Goal: Find specific page/section: Find specific page/section

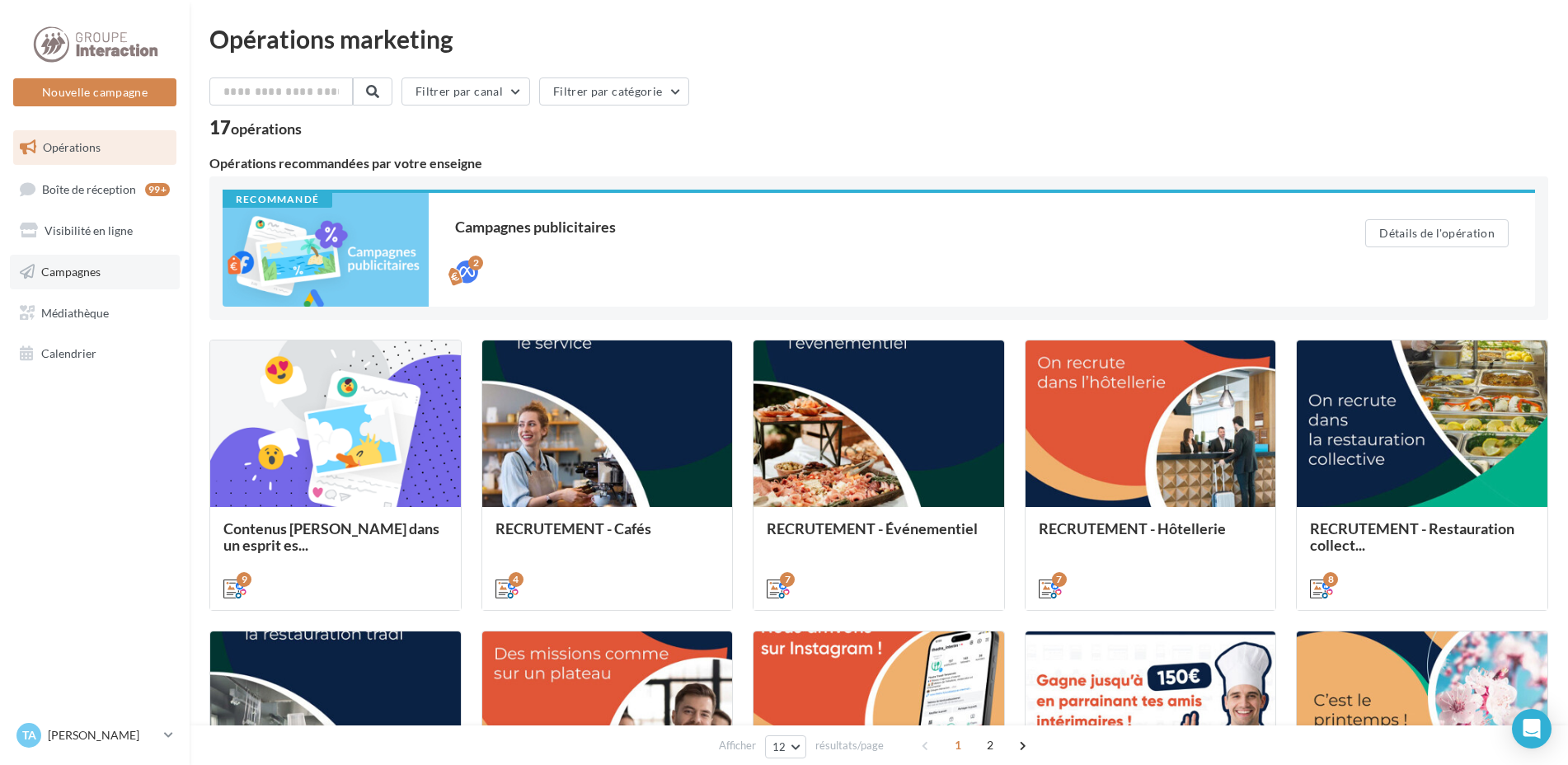
click at [124, 280] on link "Campagnes" at bounding box center [94, 272] width 170 height 34
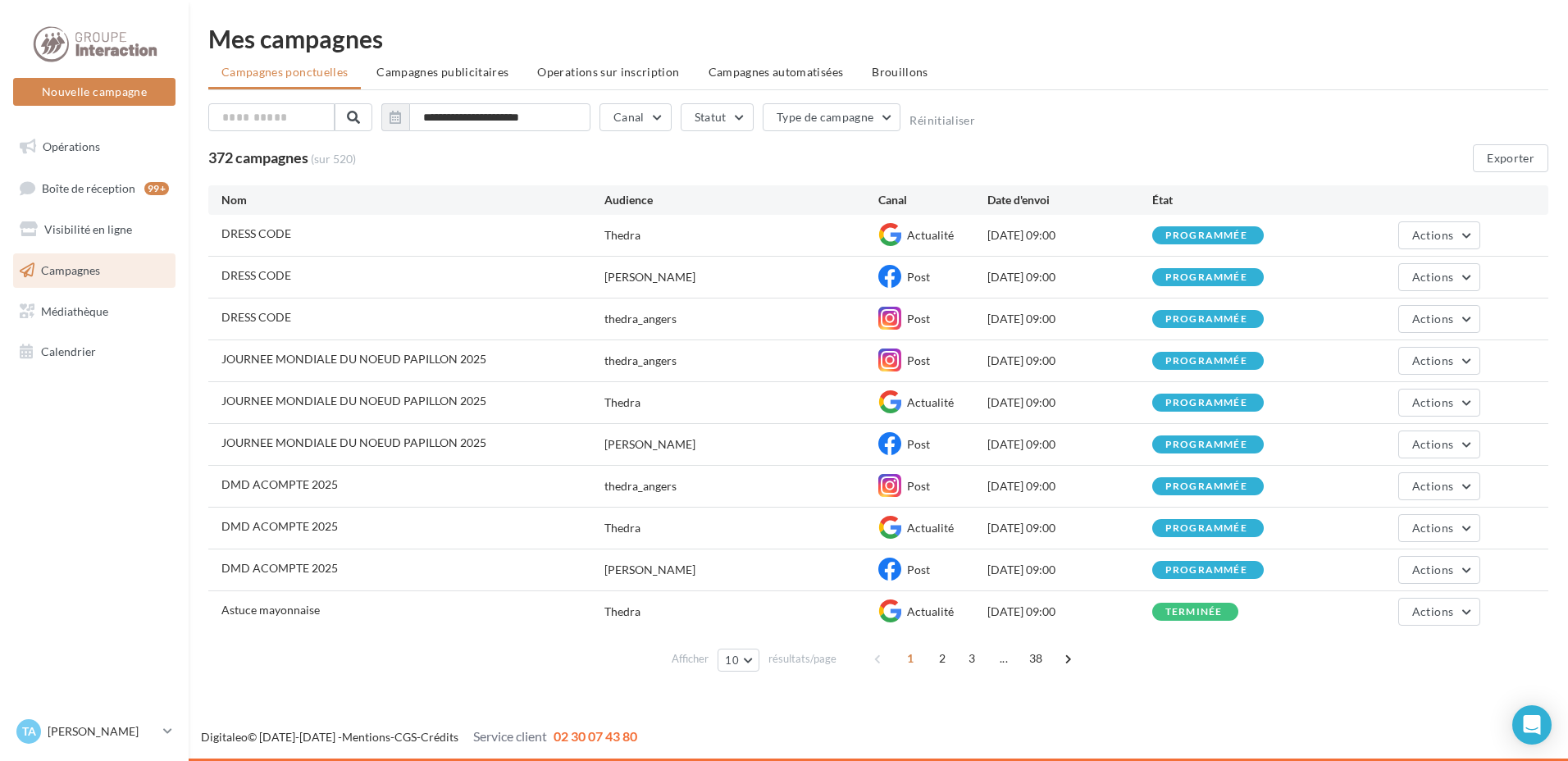
click at [1106, 713] on div "Nouvelle campagne Nouvelle campagne Opérations Boîte de réception 99+ Visibilit…" at bounding box center [784, 380] width 1568 height 761
click at [1073, 706] on div "Nouvelle campagne Nouvelle campagne Opérations Boîte de réception 99+ Visibilit…" at bounding box center [784, 380] width 1568 height 761
